Goal: Task Accomplishment & Management: Use online tool/utility

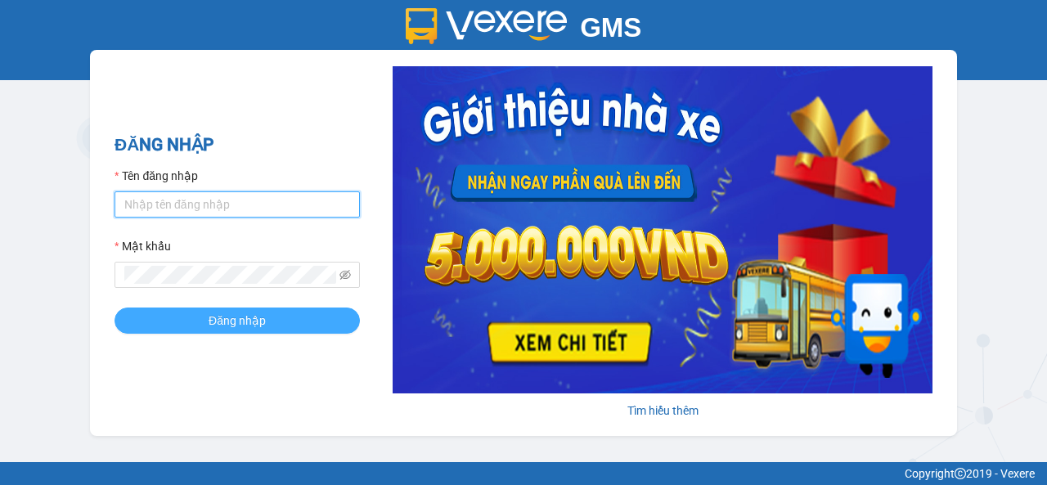
type input "vpcaidam.halan"
click at [249, 330] on span "Đăng nhập" at bounding box center [237, 321] width 57 height 18
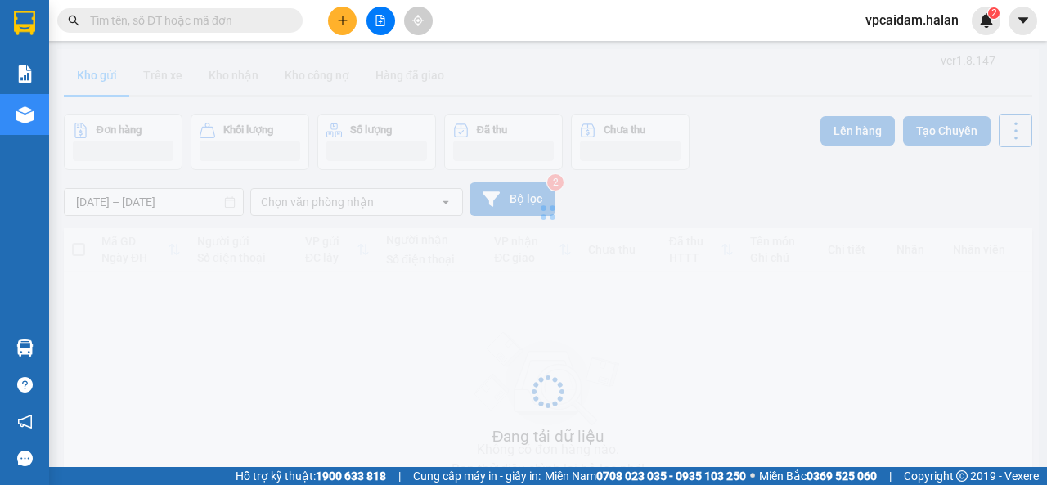
click at [229, 17] on input "text" at bounding box center [186, 20] width 193 height 18
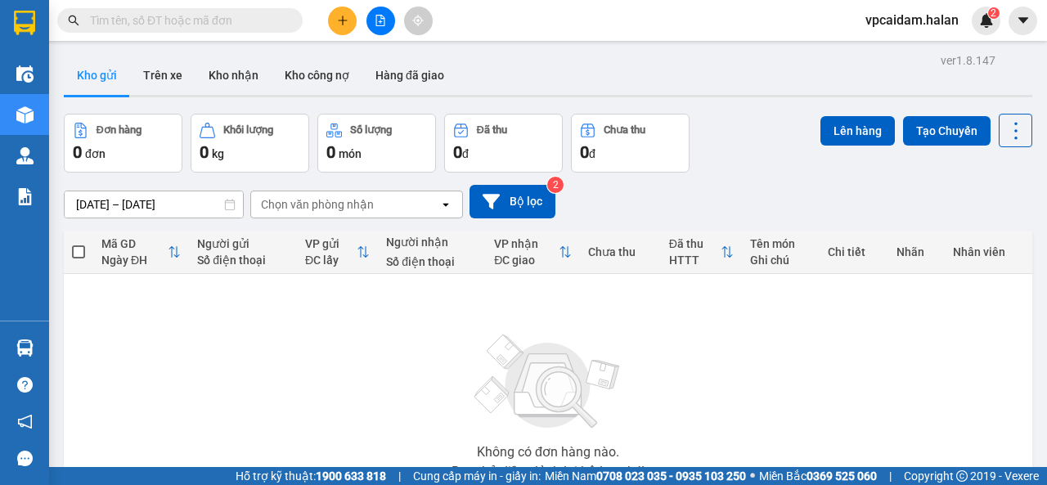
paste input "0981107888"
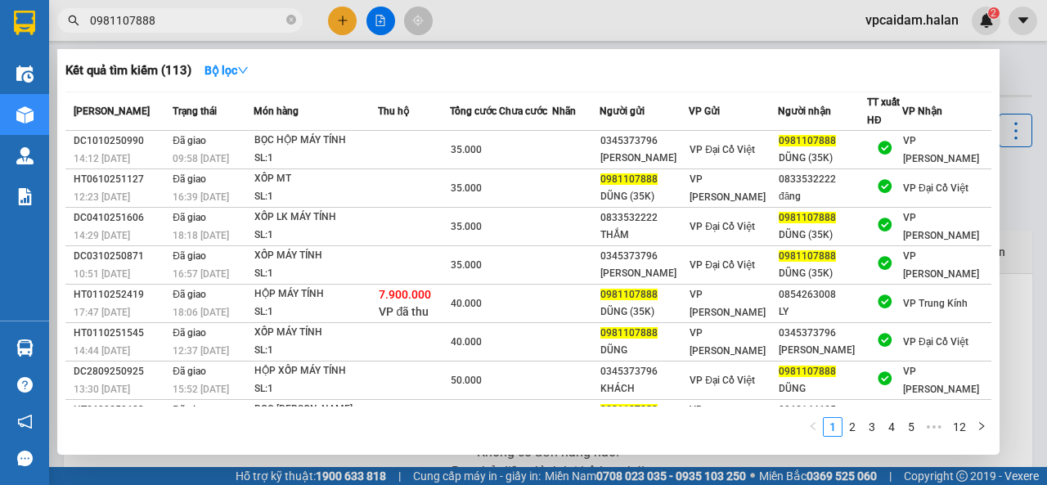
type input "0981107888"
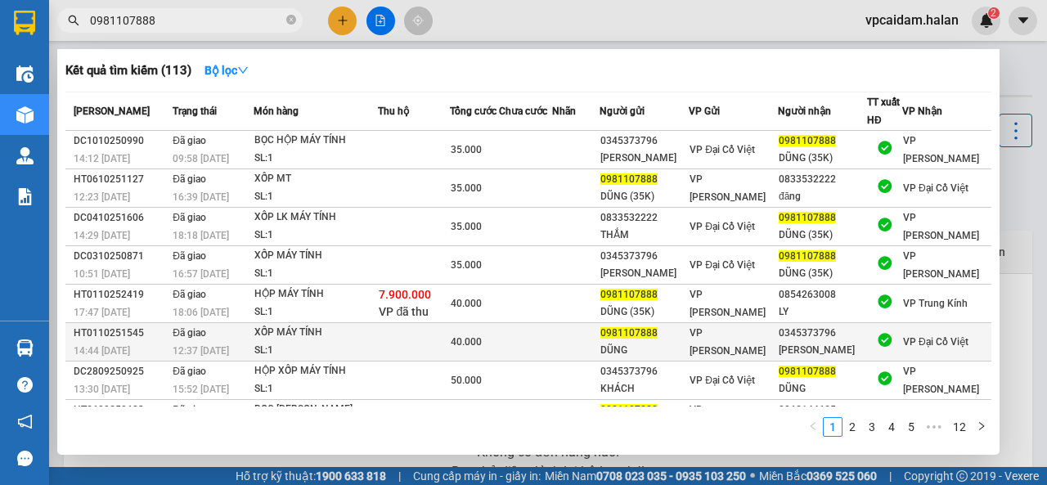
scroll to position [126, 0]
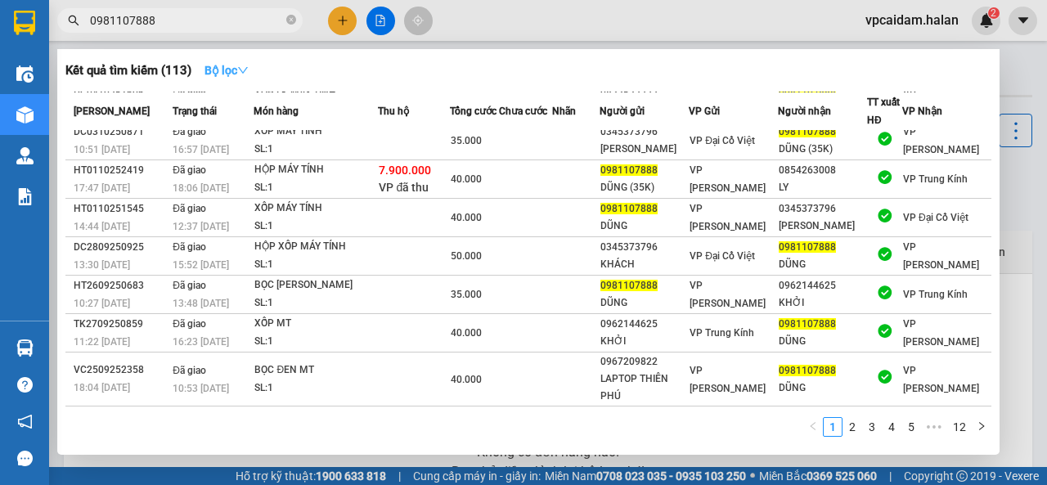
click at [199, 76] on button "Bộ lọc" at bounding box center [226, 70] width 70 height 26
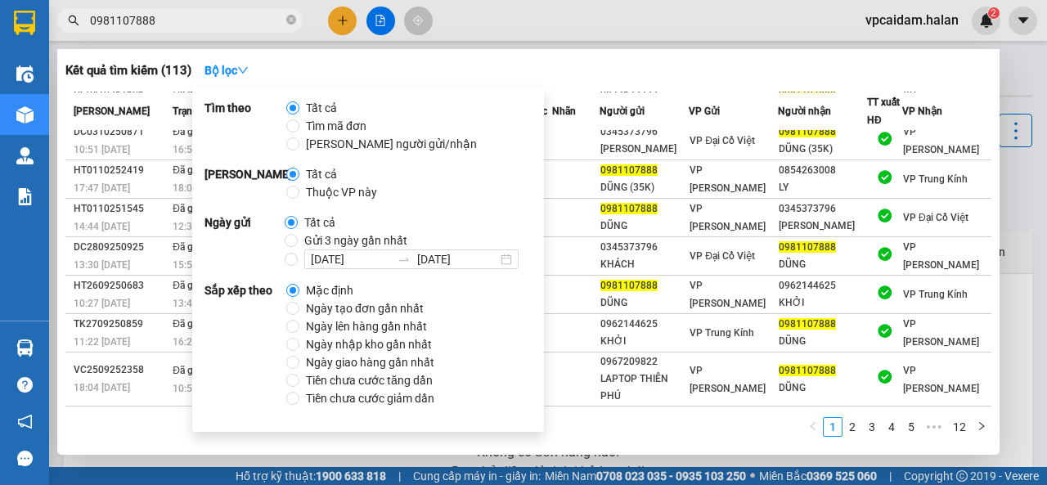
click at [298, 244] on span "Gửi 3 ngày gần nhất" at bounding box center [356, 240] width 116 height 18
click at [296, 244] on input "Gửi 3 ngày gần nhất" at bounding box center [291, 240] width 13 height 13
radio input "true"
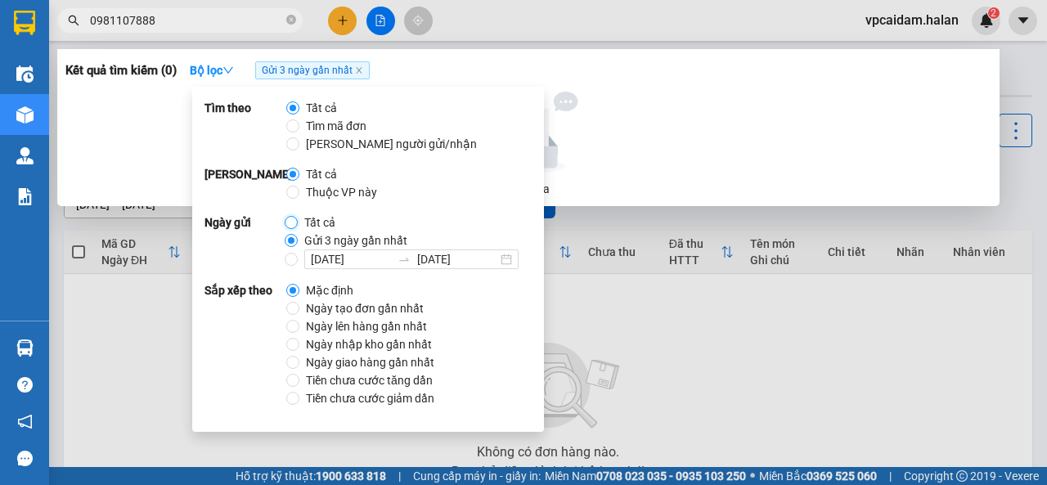
click at [288, 225] on input "Tất cả" at bounding box center [291, 222] width 13 height 13
radio input "true"
radio input "false"
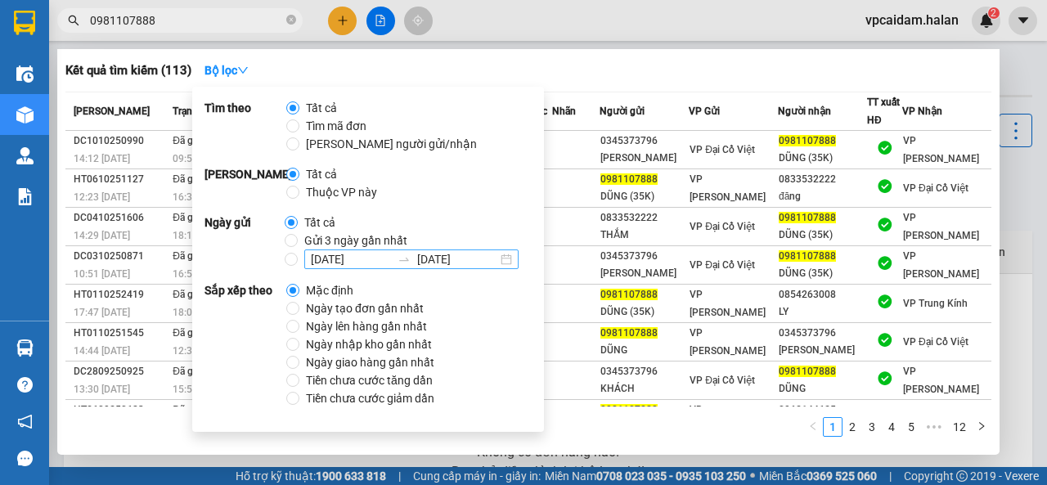
click at [321, 256] on input "[DATE]" at bounding box center [351, 259] width 80 height 18
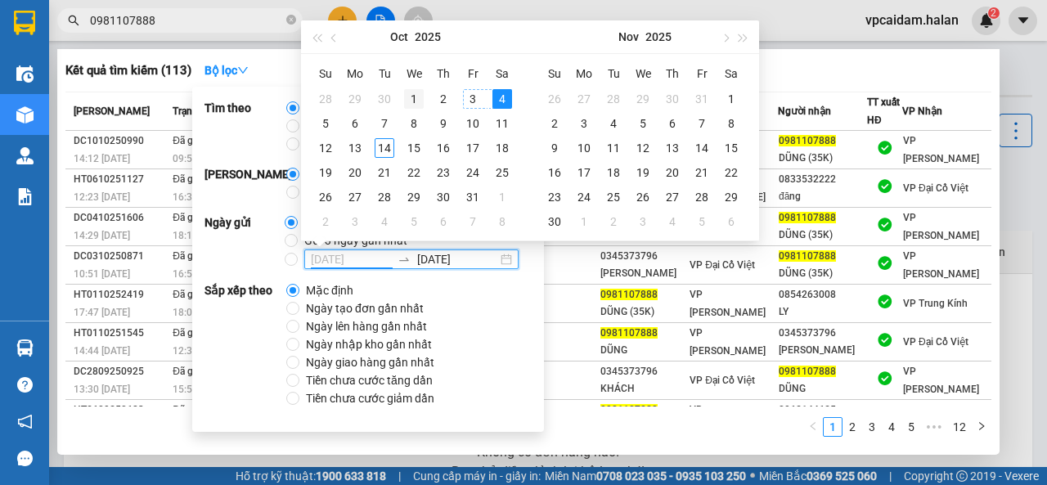
type input "[DATE]"
click at [417, 94] on div "1" at bounding box center [414, 99] width 20 height 20
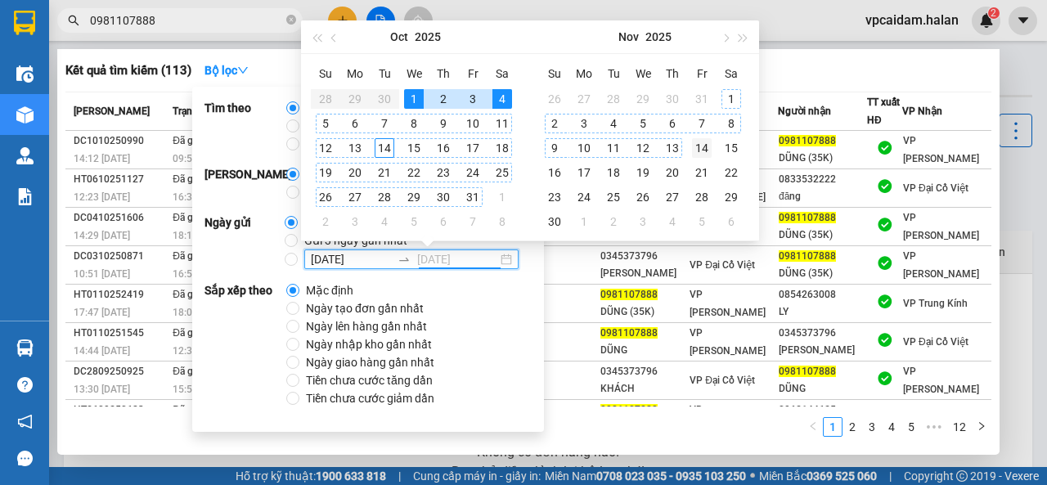
type input "[DATE]"
click at [699, 148] on div "14" at bounding box center [702, 148] width 20 height 20
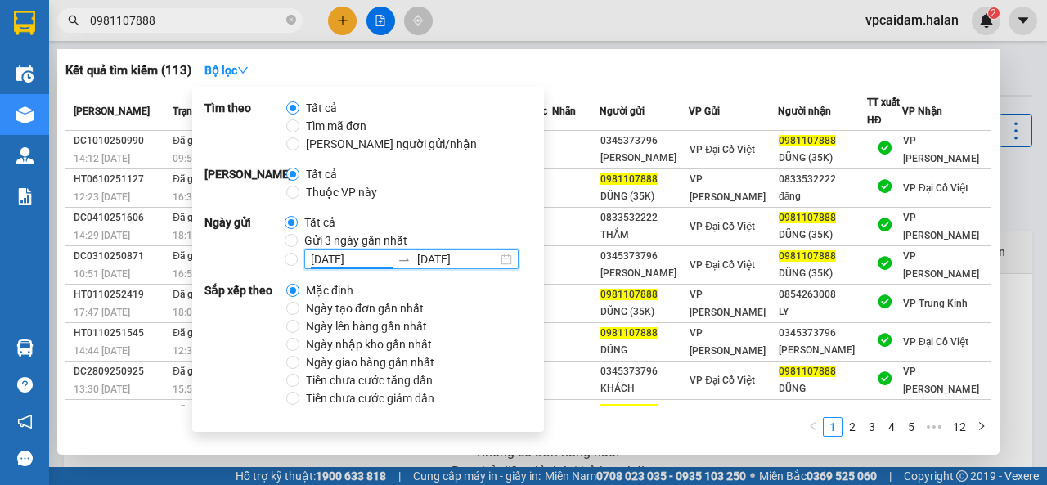
click at [478, 276] on div "Tìm theo Tất cả Tìm mã đơn Tìm người gửi/nhận Phạm vi Tất cả Thuộc VP này Ngày …" at bounding box center [368, 259] width 352 height 345
click at [682, 60] on div "Kết quả tìm kiếm ( 113 ) Bộ lọc" at bounding box center [528, 70] width 926 height 26
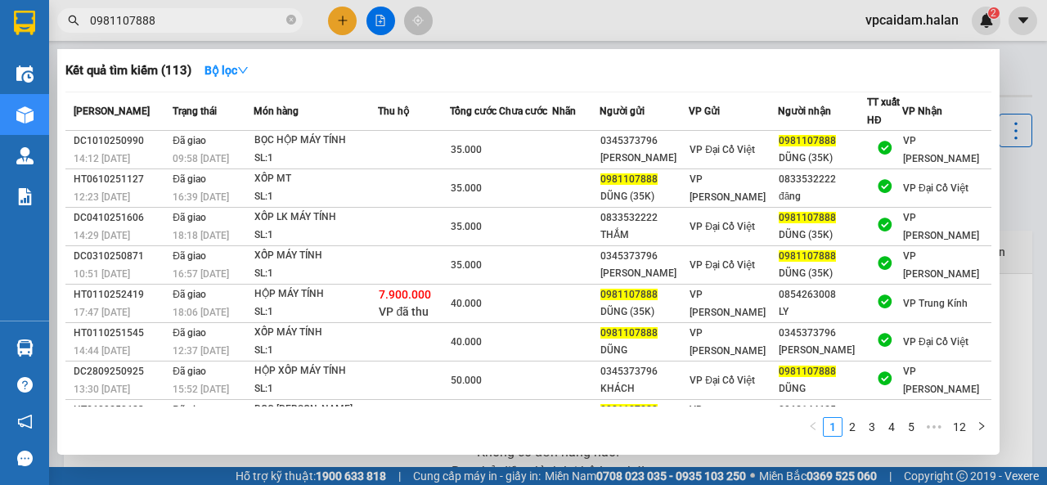
click at [621, 25] on div at bounding box center [523, 242] width 1047 height 485
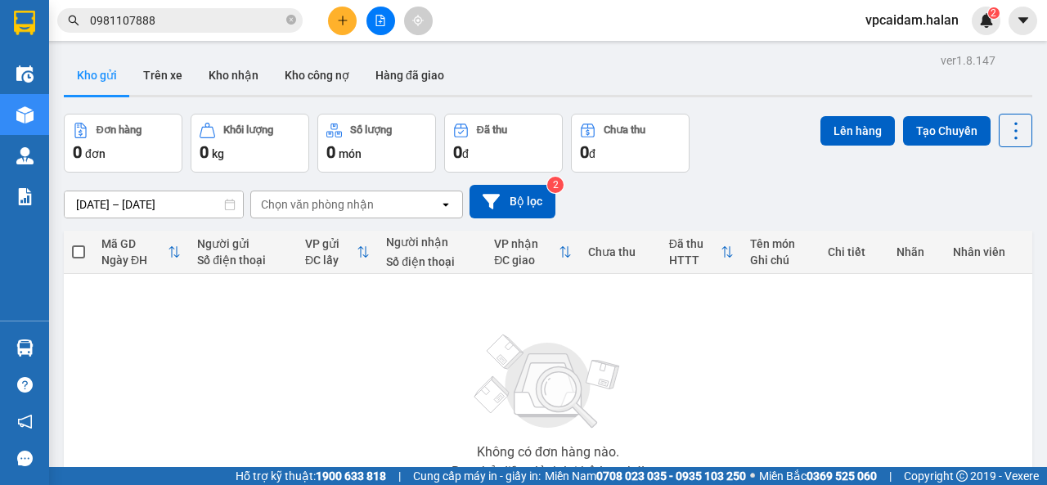
scroll to position [82, 0]
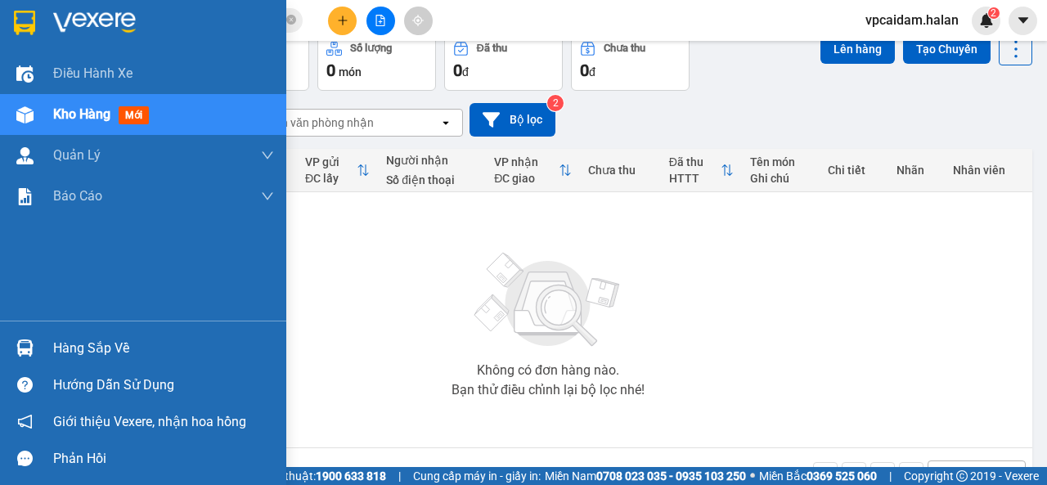
click at [45, 337] on div "Hàng sắp về" at bounding box center [143, 348] width 286 height 37
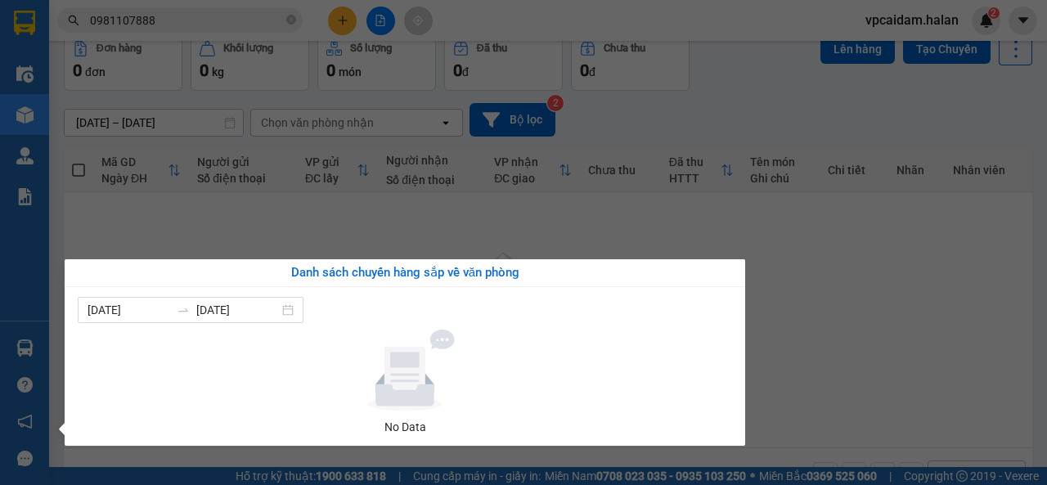
drag, startPoint x: 106, startPoint y: 202, endPoint x: 92, endPoint y: 156, distance: 47.9
click at [103, 187] on section "Kết quả tìm kiếm ( 113 ) Bộ lọc Mã ĐH Trạng thái Món hàng Thu hộ Tổng cước Chưa…" at bounding box center [523, 242] width 1047 height 485
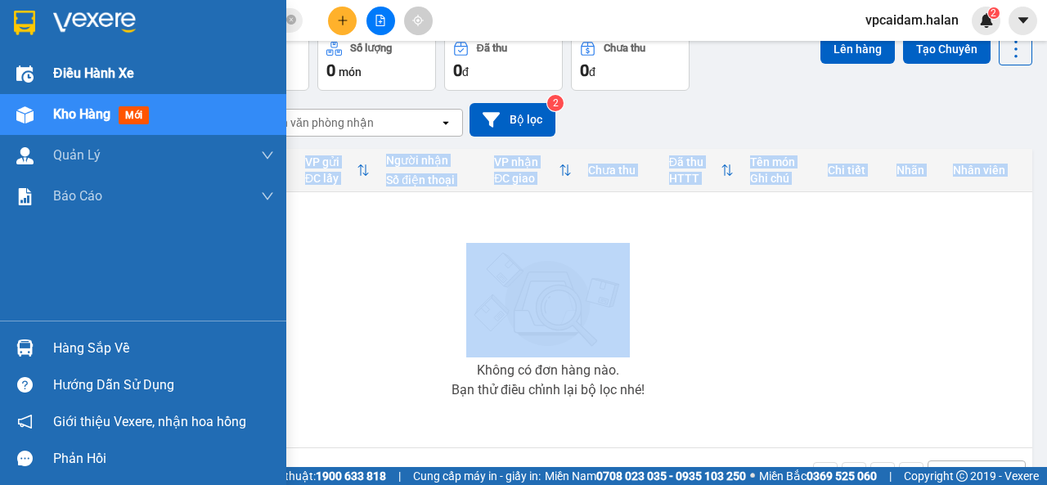
click at [28, 68] on img at bounding box center [24, 73] width 17 height 17
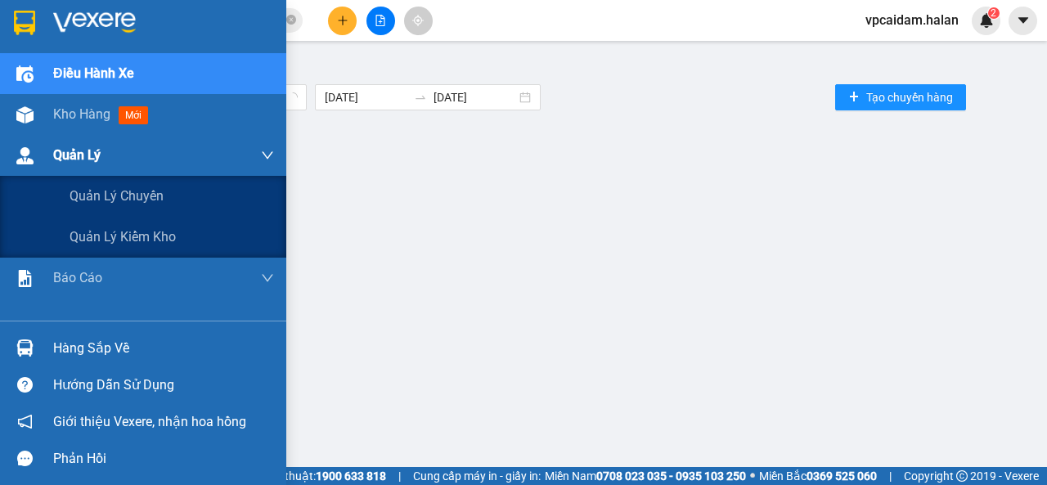
click at [118, 155] on div "Quản Lý" at bounding box center [163, 155] width 221 height 41
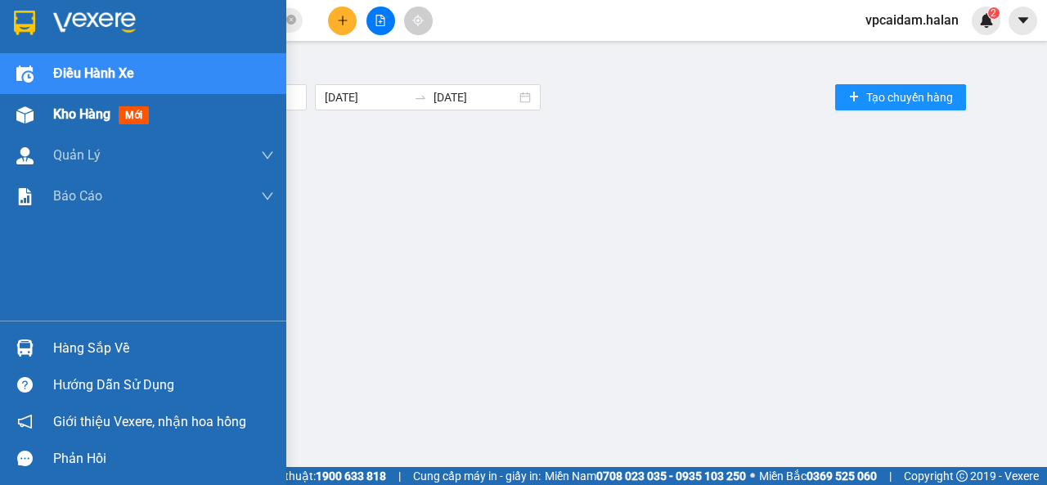
click at [81, 119] on span "Kho hàng" at bounding box center [81, 114] width 57 height 16
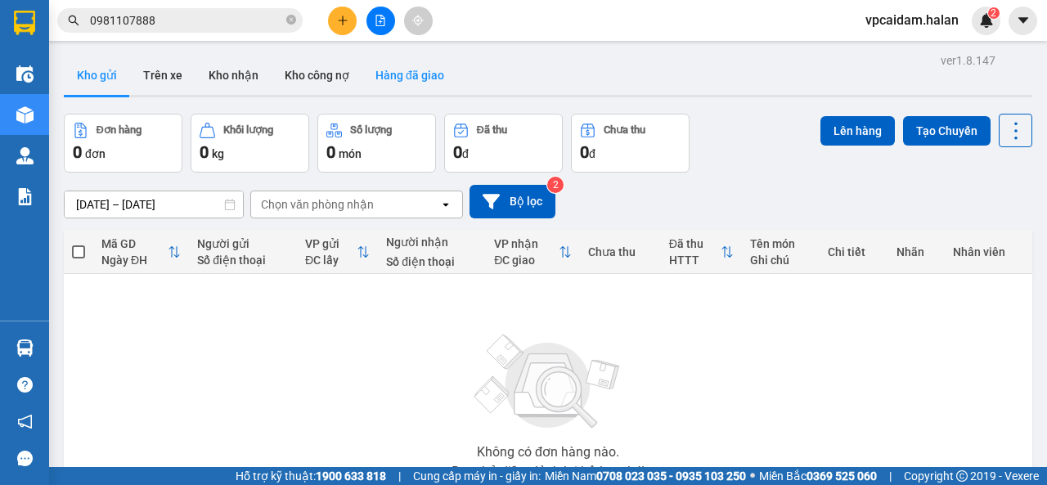
click at [398, 74] on button "Hàng đã giao" at bounding box center [409, 75] width 95 height 39
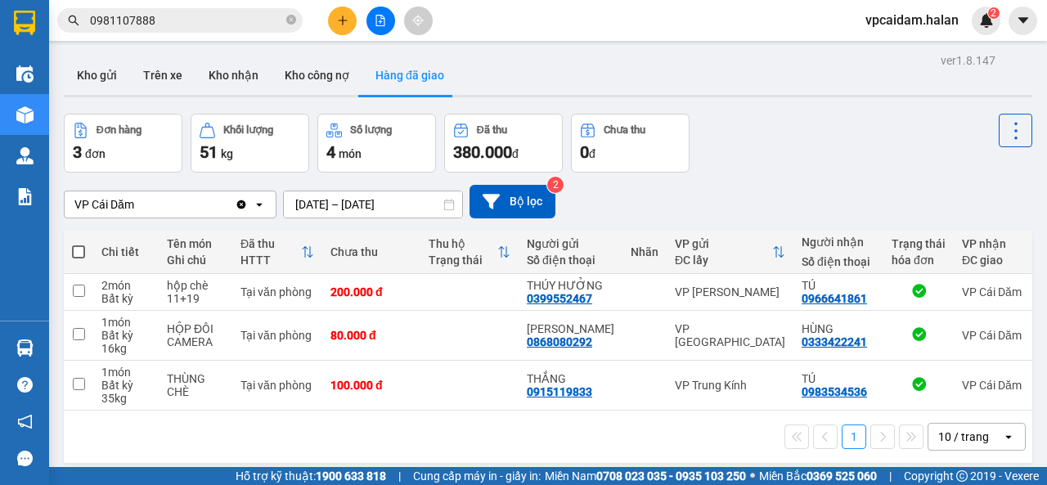
click at [332, 207] on div "ver 1.8.147 Kho gửi Trên xe Kho nhận Kho công nợ Hàng đã giao Đơn hàng 3 đơn Kh…" at bounding box center [548, 291] width 982 height 485
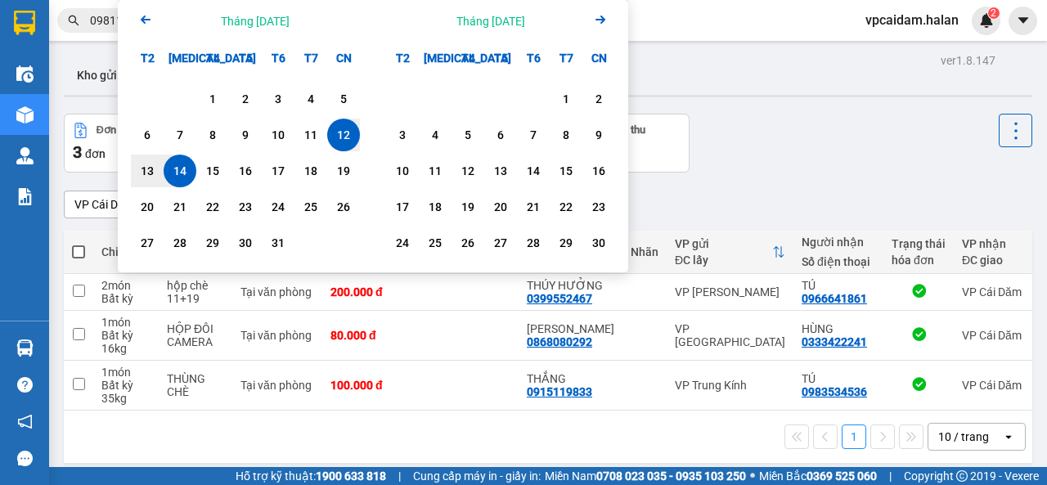
click at [146, 17] on icon "Arrow Left" at bounding box center [146, 20] width 20 height 20
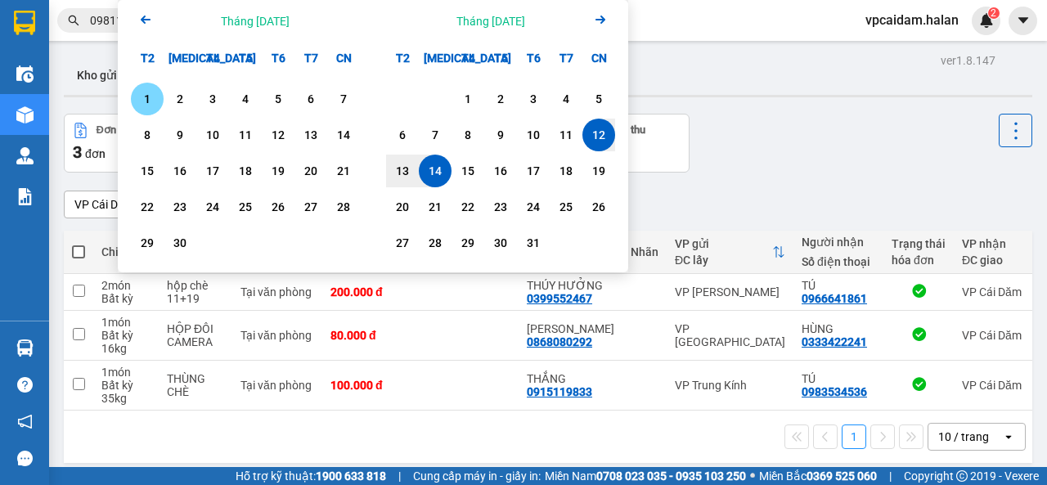
click at [146, 17] on icon "Arrow Left" at bounding box center [146, 20] width 20 height 20
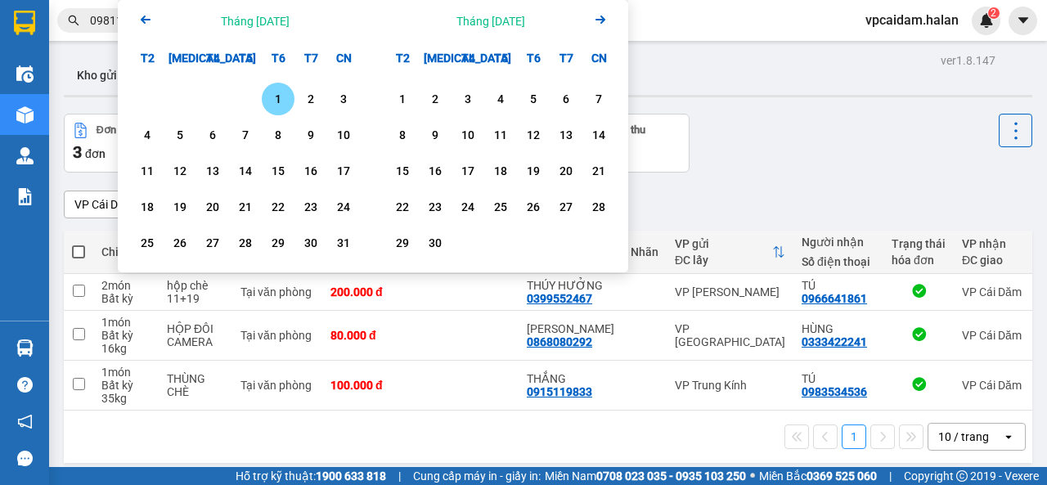
click at [275, 107] on div "1" at bounding box center [278, 99] width 23 height 20
click at [597, 19] on icon "Next month." at bounding box center [600, 20] width 10 height 8
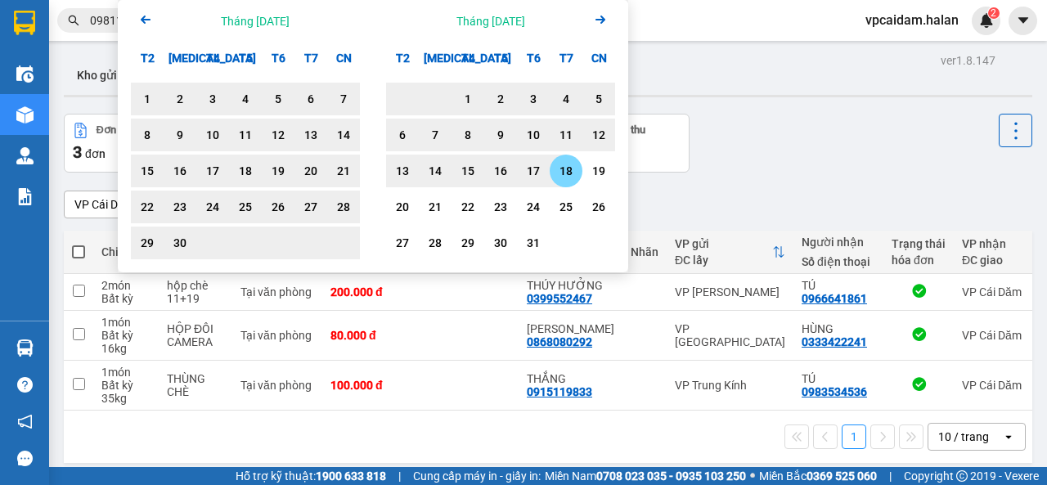
click at [561, 166] on div "18" at bounding box center [566, 171] width 23 height 20
type input "[DATE] – [DATE]"
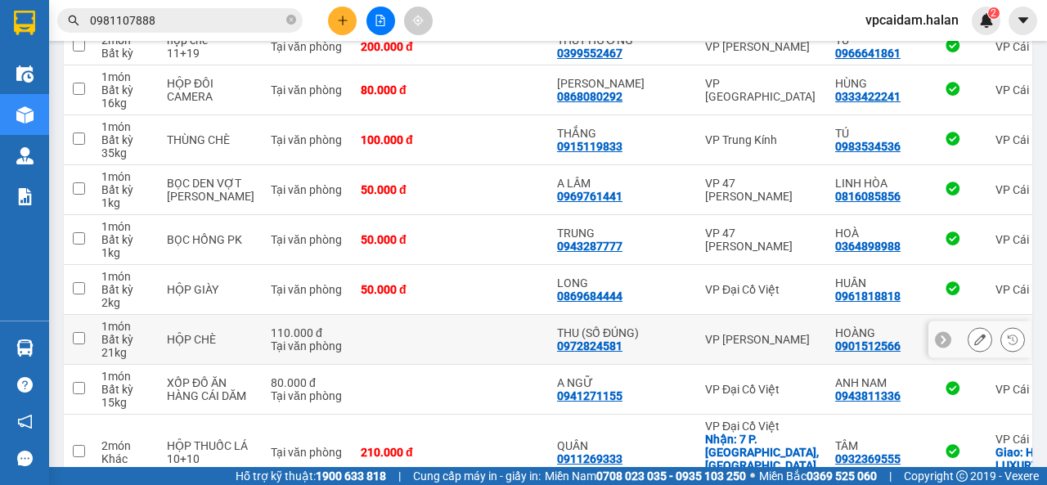
scroll to position [381, 0]
